Goal: Find specific page/section: Find specific page/section

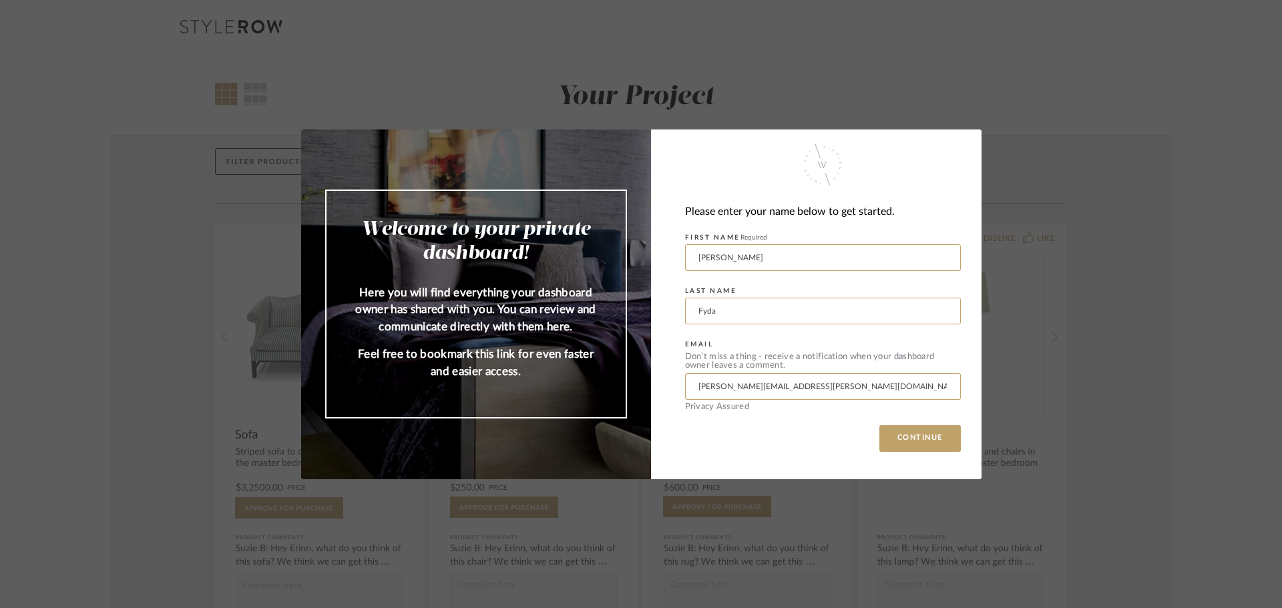
click at [1050, 430] on div "Welcome to your private dashboard! Here you will find everything your dashboard…" at bounding box center [641, 304] width 1282 height 608
click at [937, 437] on button "CONTINUE" at bounding box center [919, 438] width 81 height 27
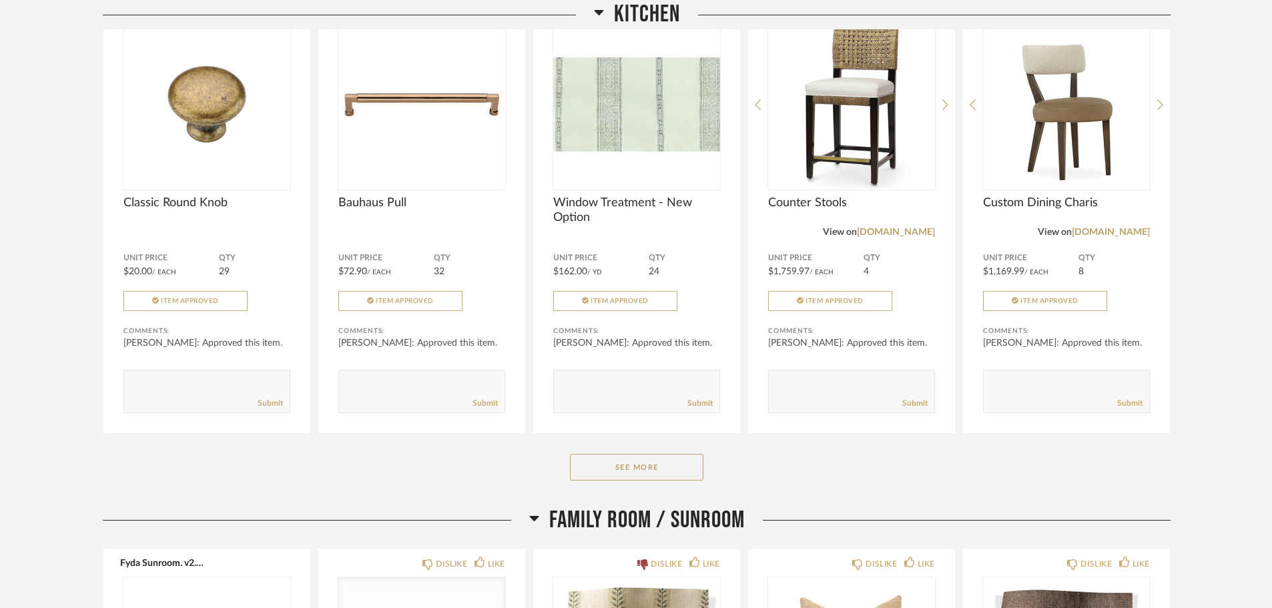
scroll to position [1869, 0]
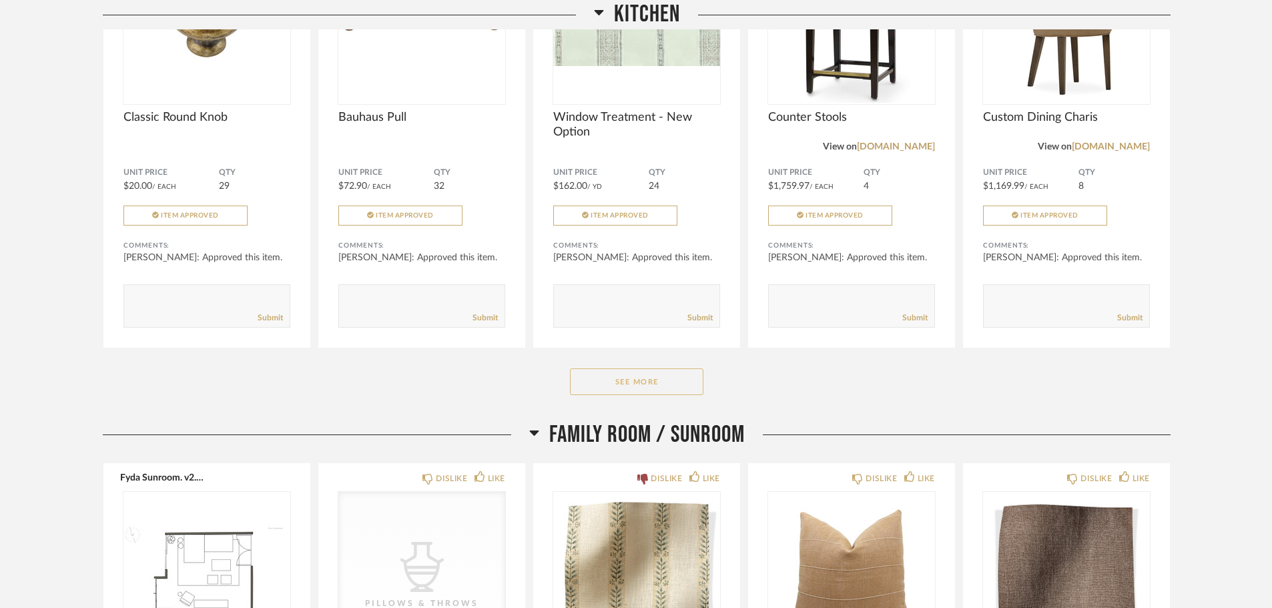
click at [653, 386] on button "See More" at bounding box center [637, 382] width 134 height 27
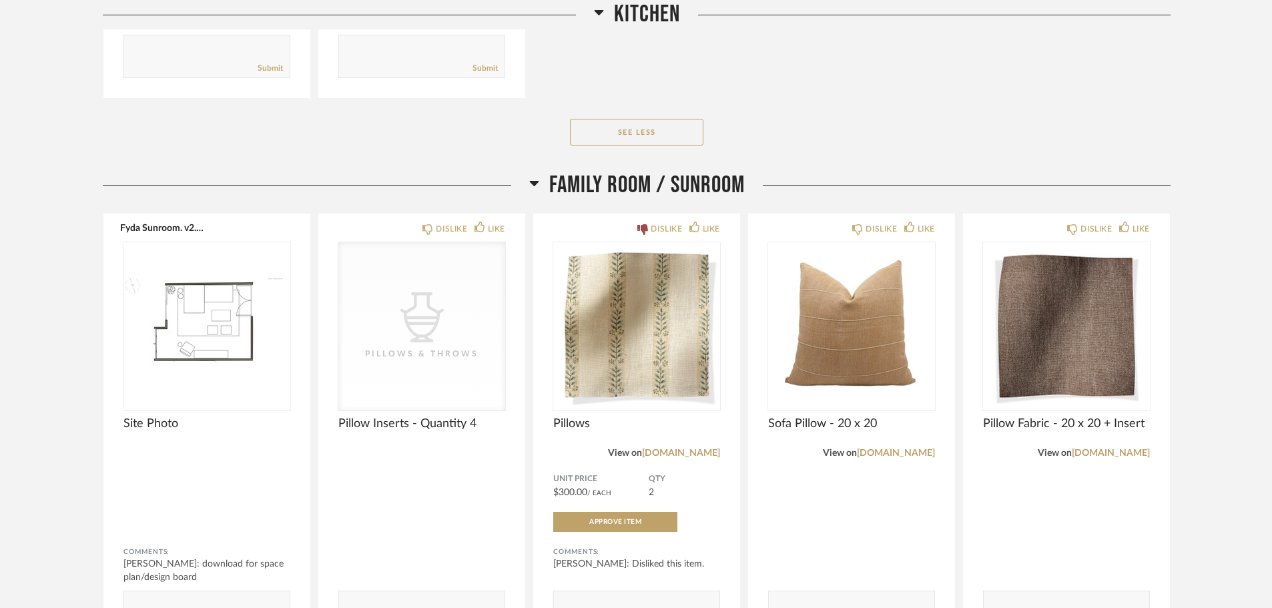
scroll to position [2737, 0]
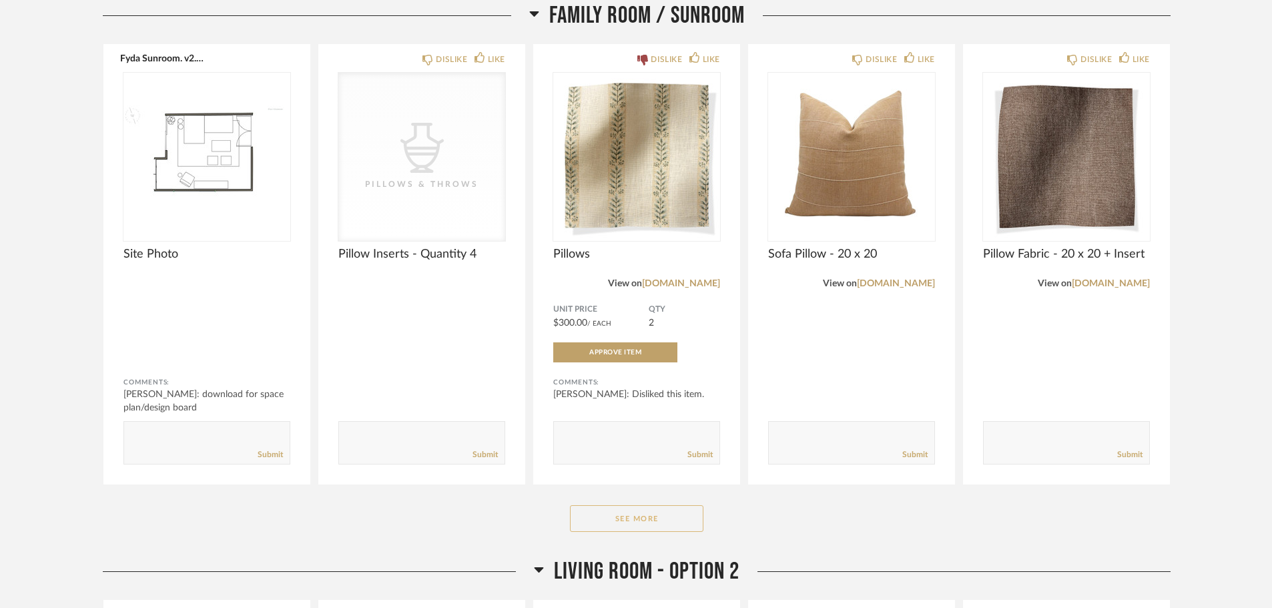
click at [646, 515] on button "See More" at bounding box center [637, 518] width 134 height 27
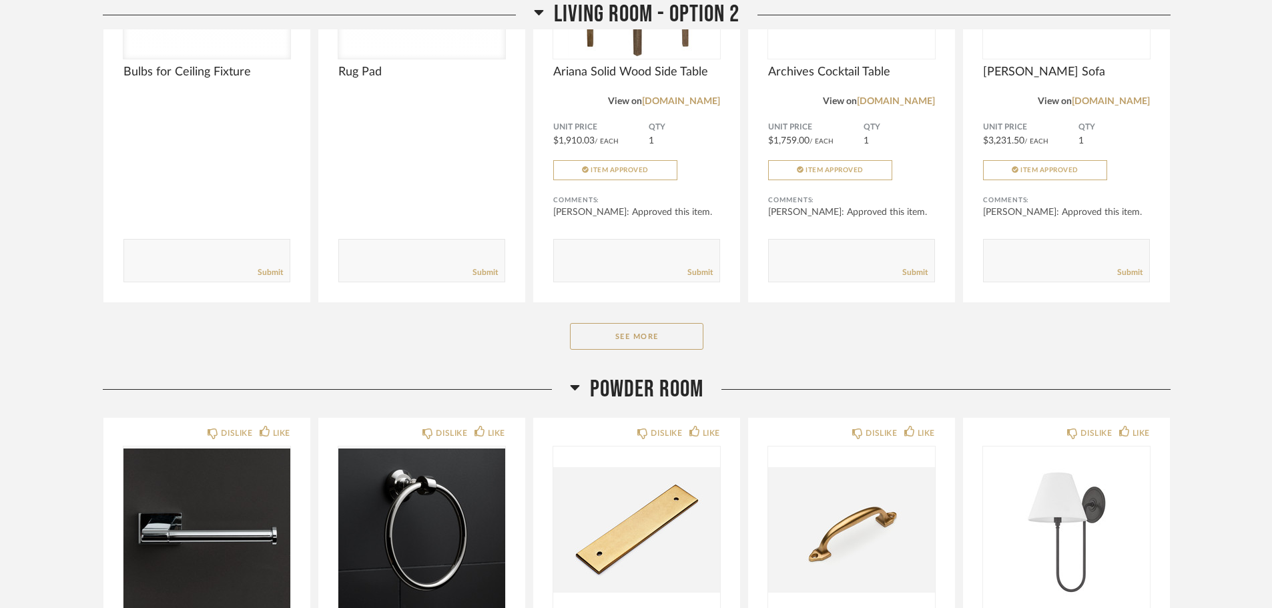
scroll to position [5341, 0]
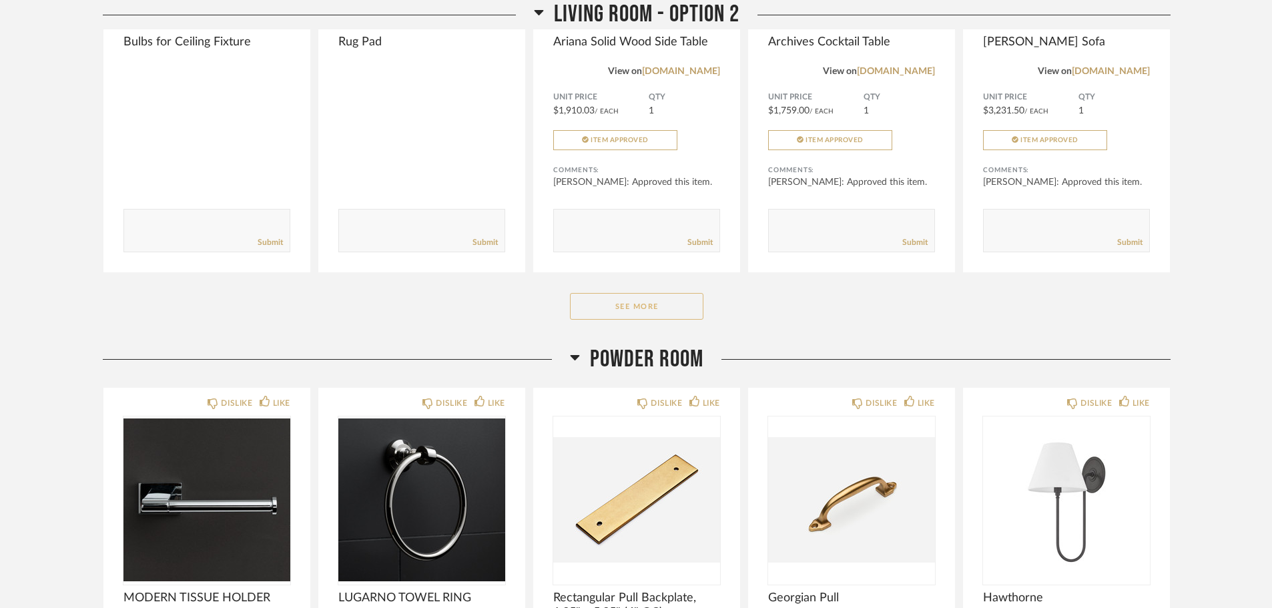
click at [628, 302] on button "See More" at bounding box center [637, 306] width 134 height 27
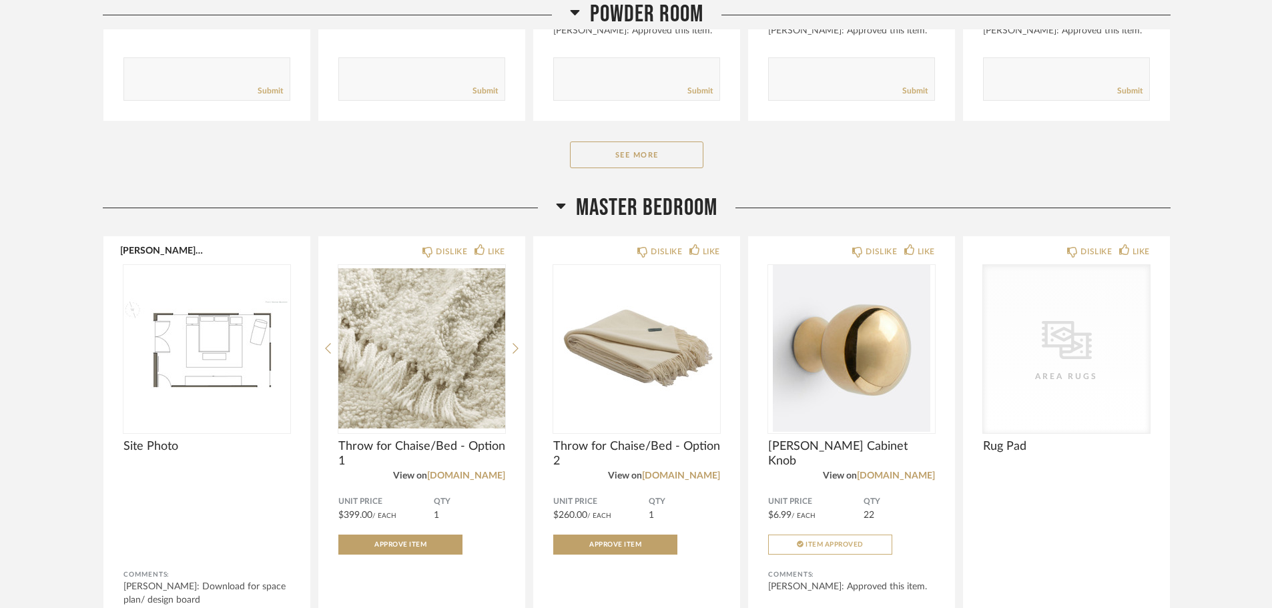
scroll to position [7410, 0]
click at [660, 154] on button "See More" at bounding box center [637, 153] width 134 height 27
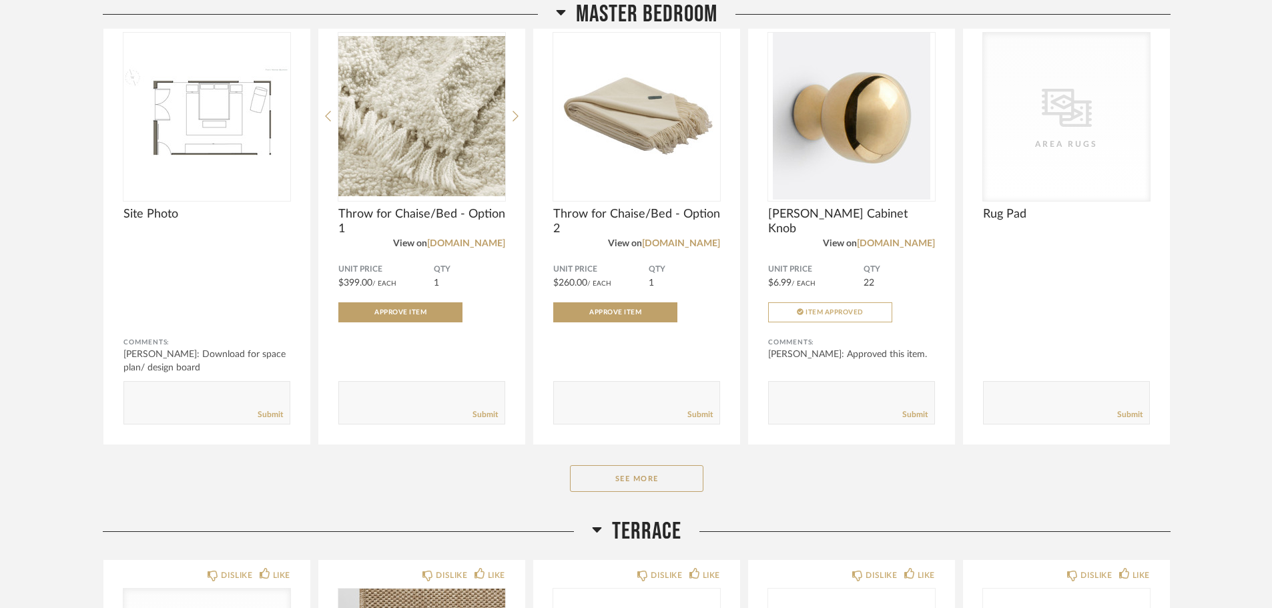
scroll to position [8145, 0]
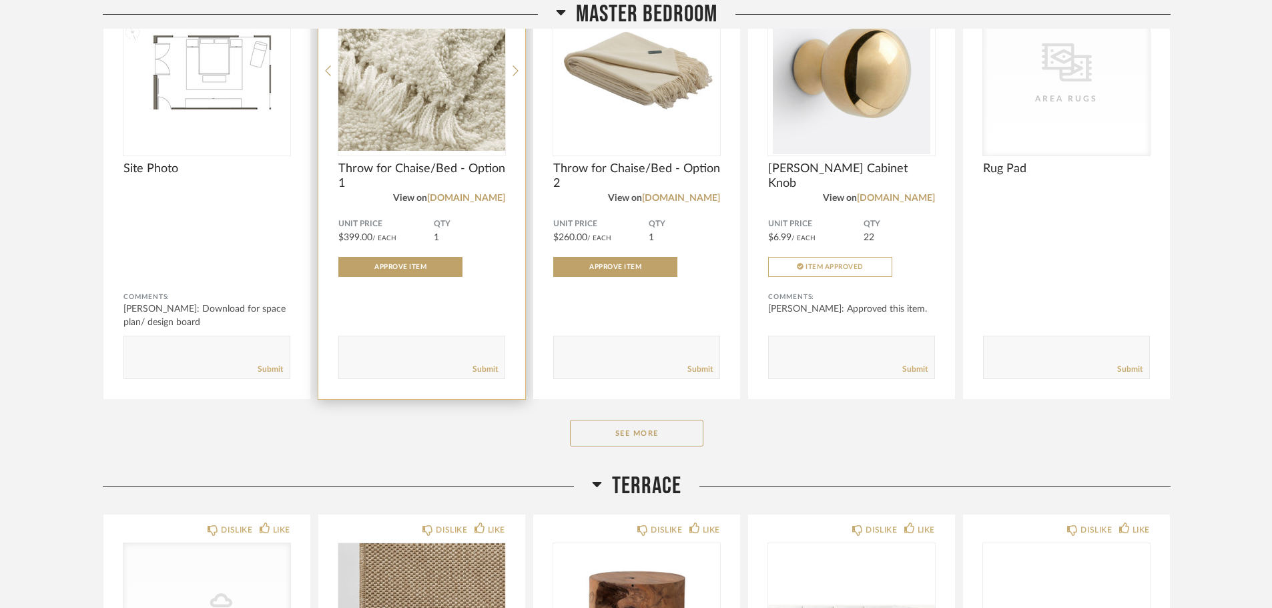
drag, startPoint x: 656, startPoint y: 437, endPoint x: 467, endPoint y: 385, distance: 196.2
click at [656, 437] on button "See More" at bounding box center [637, 433] width 134 height 27
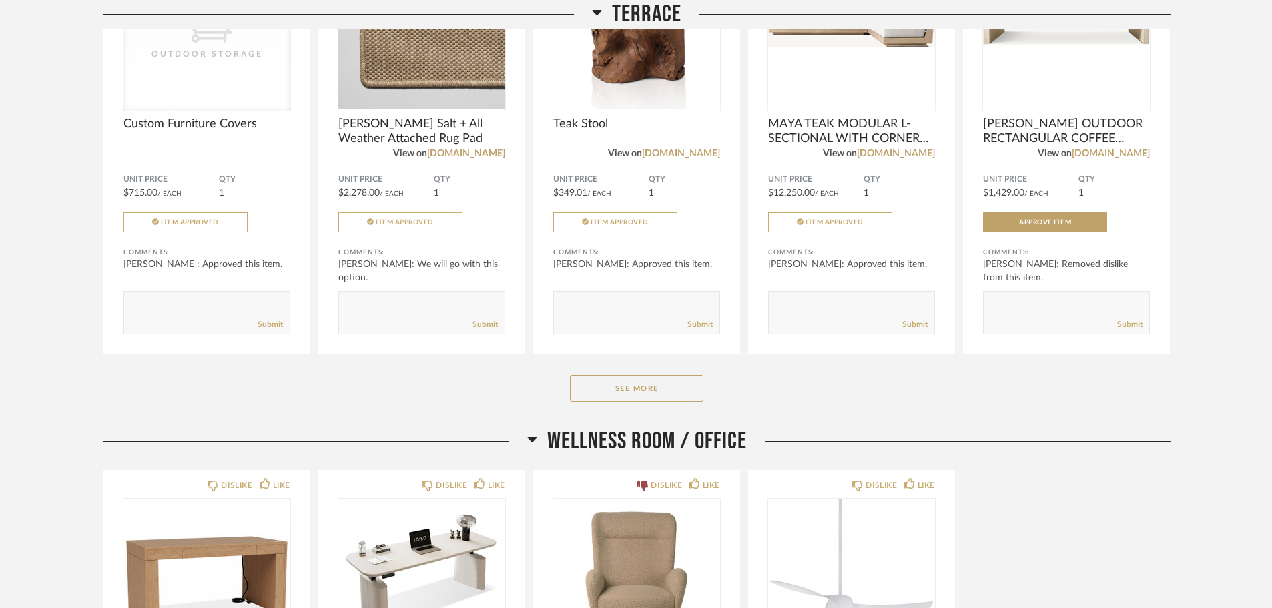
scroll to position [10681, 0]
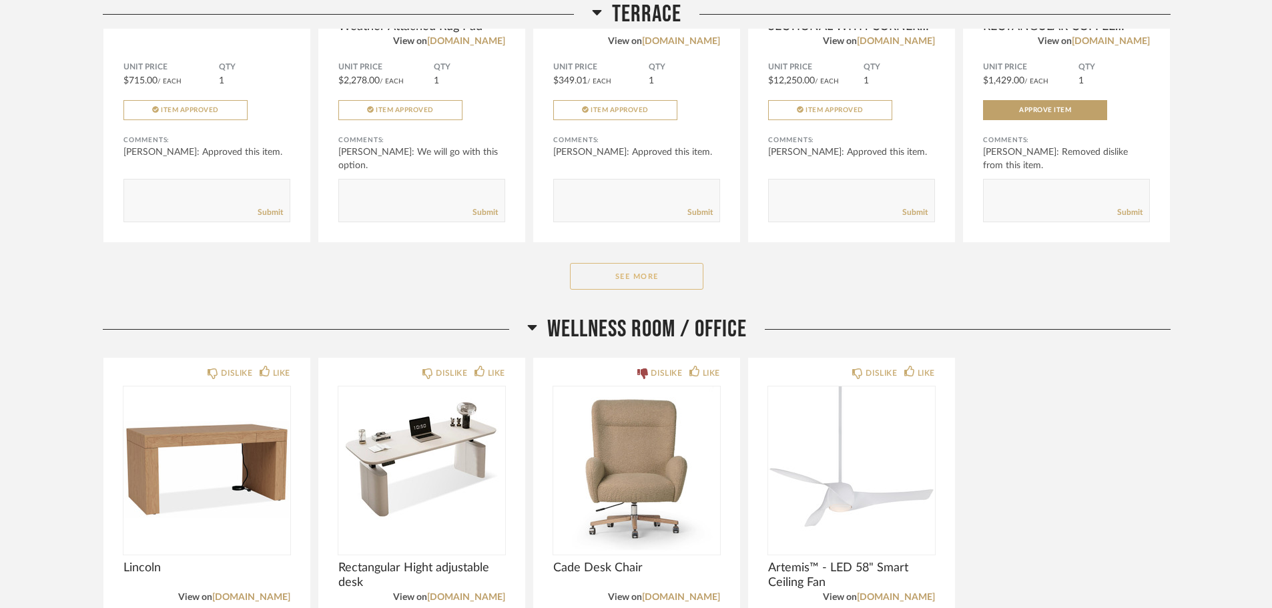
click at [644, 278] on button "See More" at bounding box center [637, 276] width 134 height 27
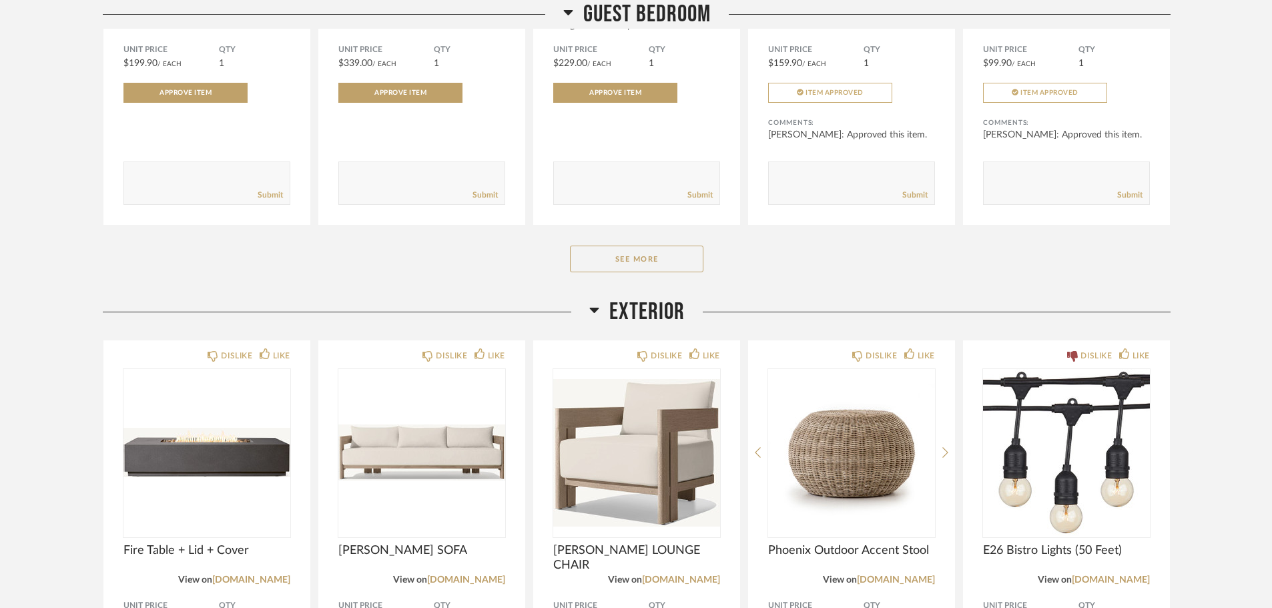
scroll to position [12350, 0]
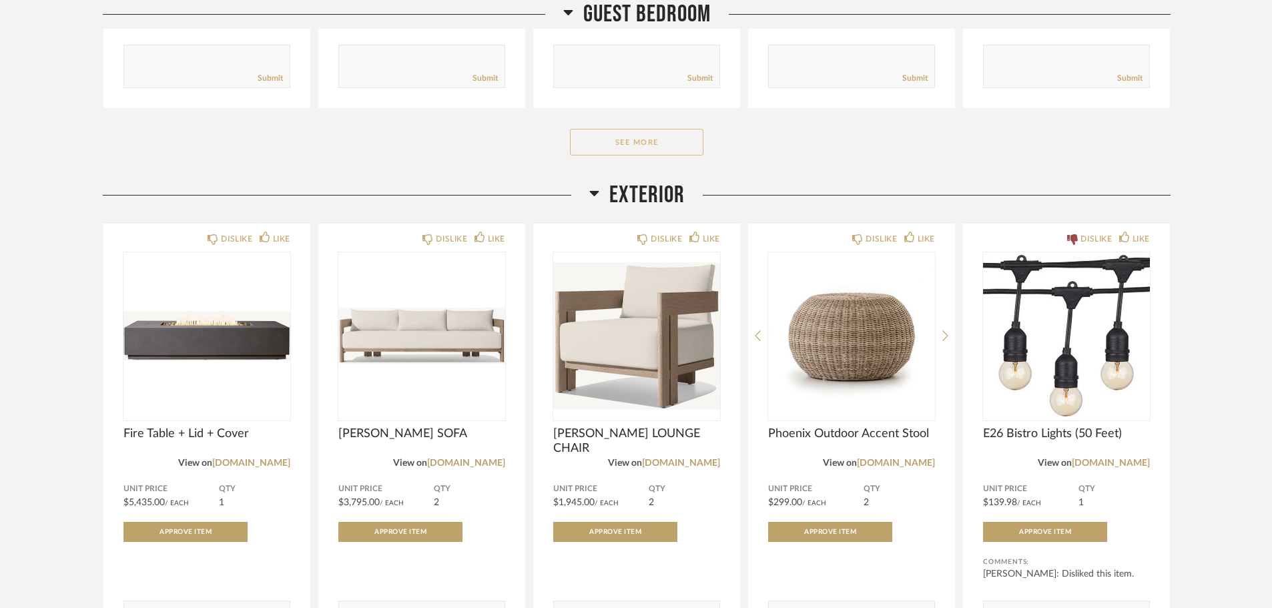
click at [639, 142] on button "See More" at bounding box center [637, 142] width 134 height 27
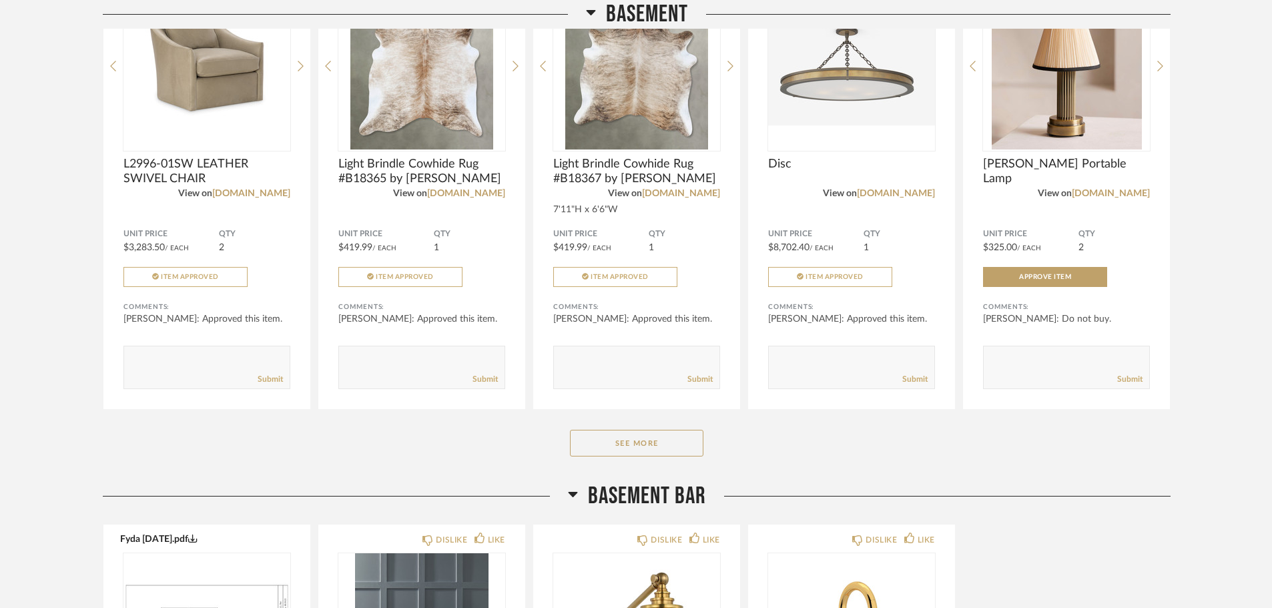
scroll to position [14086, 0]
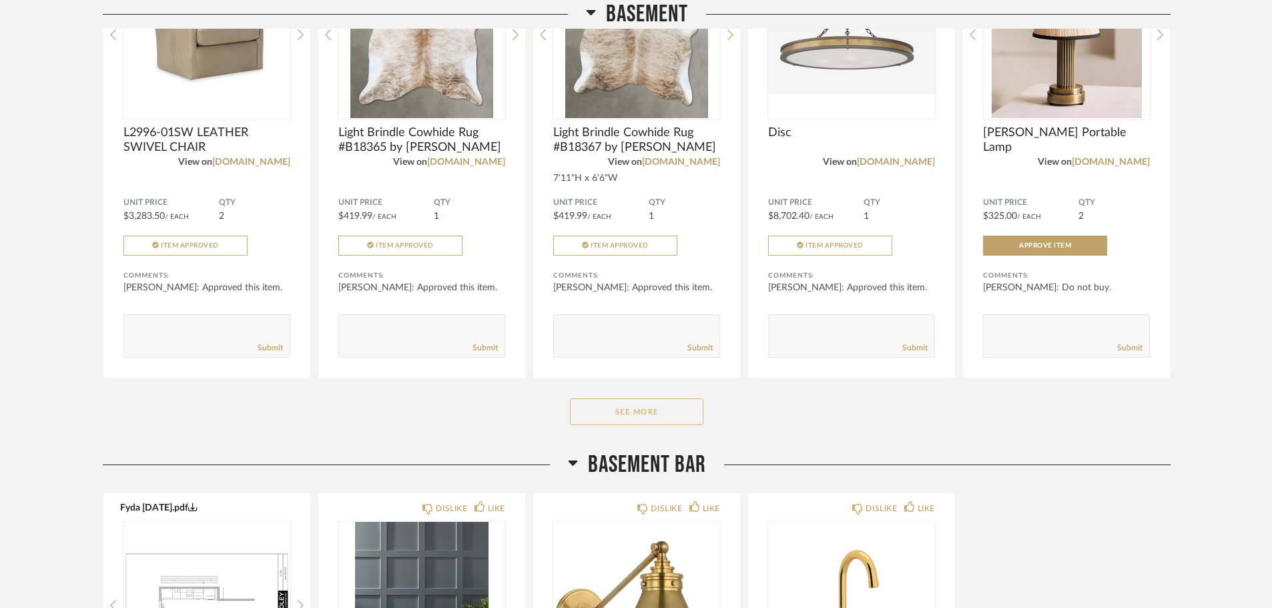
click at [624, 410] on button "See More" at bounding box center [637, 412] width 134 height 27
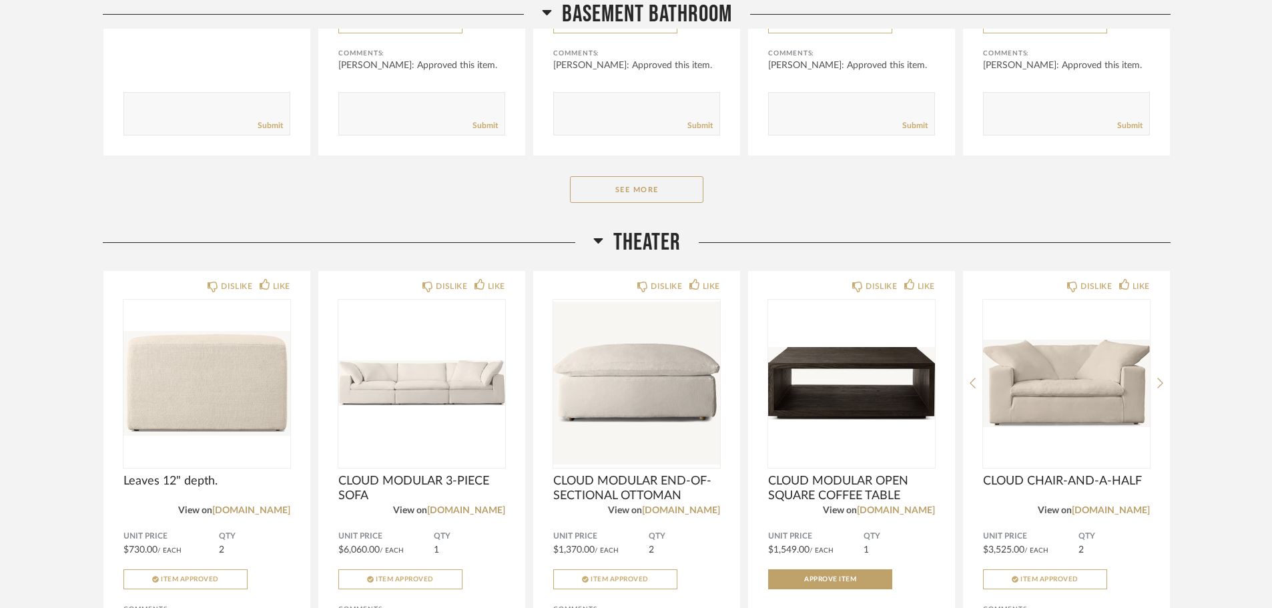
scroll to position [16289, 0]
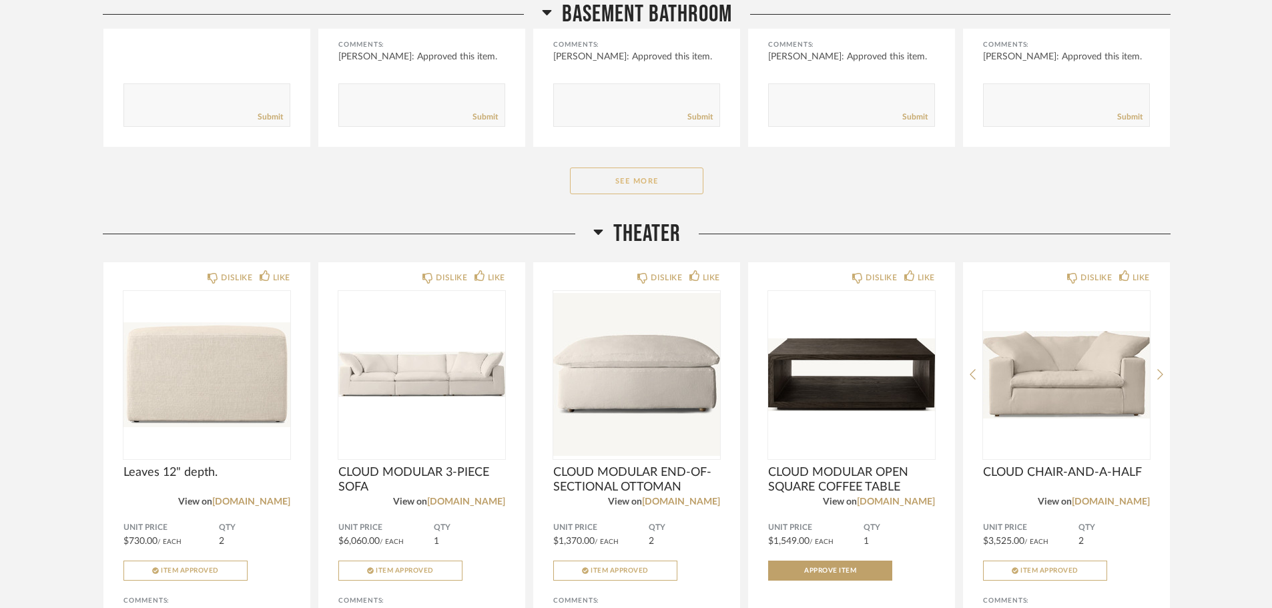
click at [606, 177] on button "See More" at bounding box center [637, 181] width 134 height 27
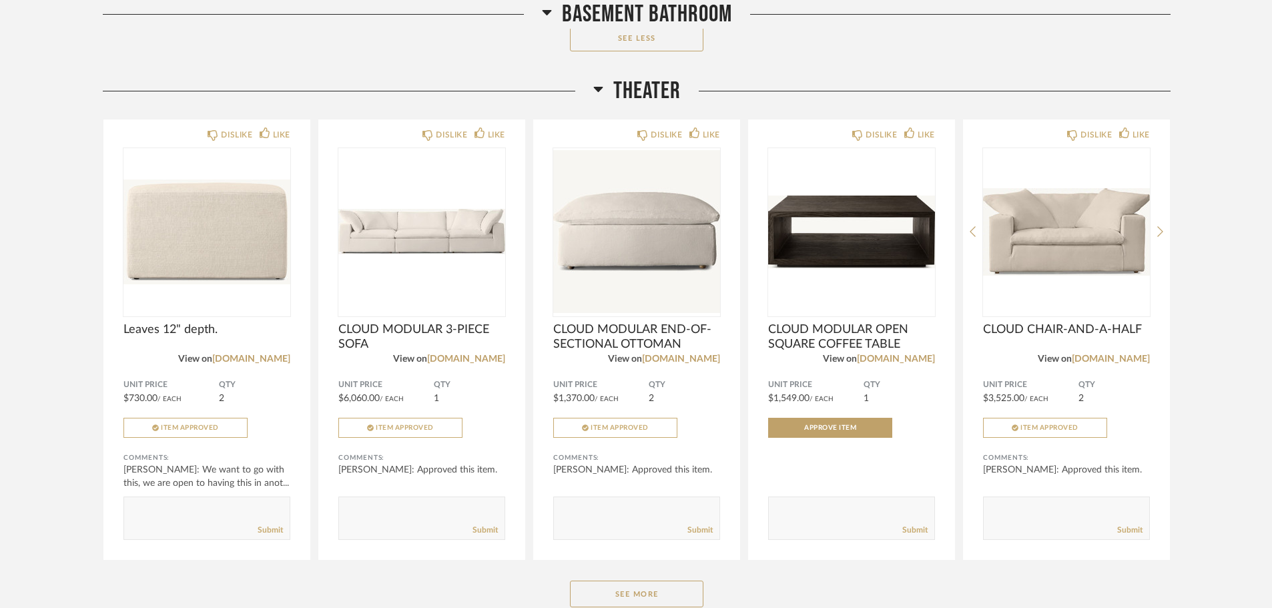
scroll to position [16957, 0]
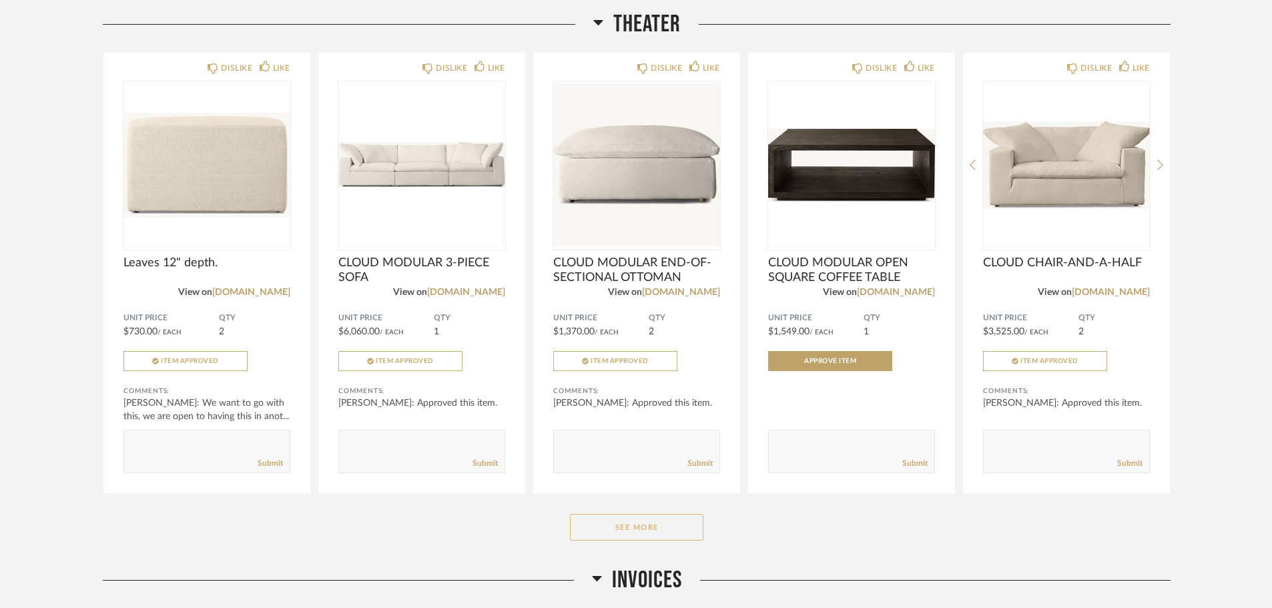
click at [628, 521] on button "See More" at bounding box center [637, 527] width 134 height 27
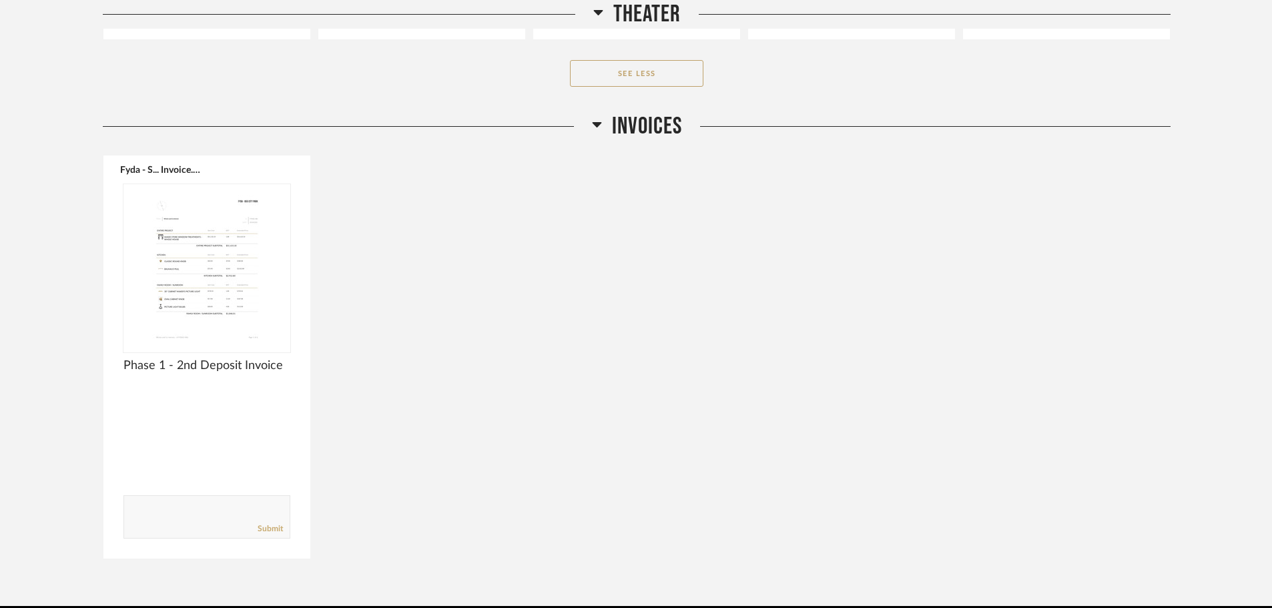
scroll to position [17891, 0]
